Goal: Information Seeking & Learning: Understand process/instructions

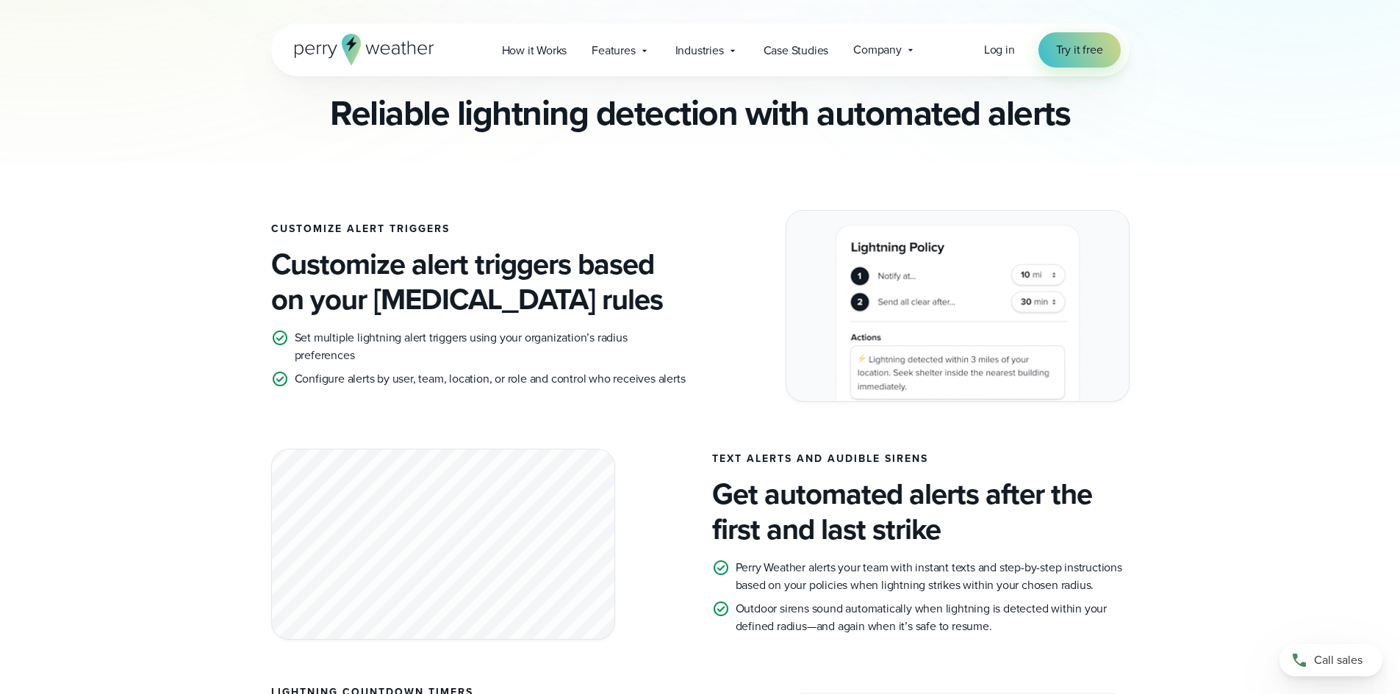
scroll to position [790, 0]
click at [525, 48] on span "How it Works" at bounding box center [534, 51] width 65 height 18
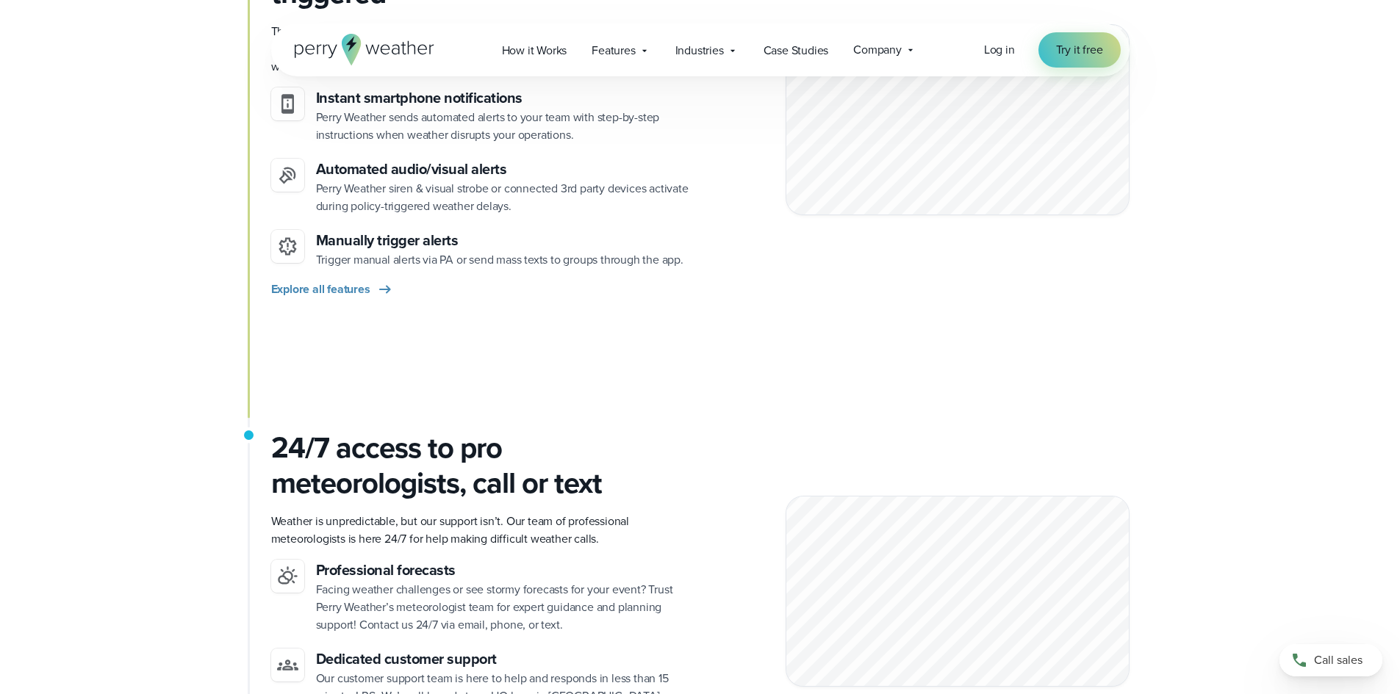
scroll to position [1745, 0]
